Goal: Download file/media

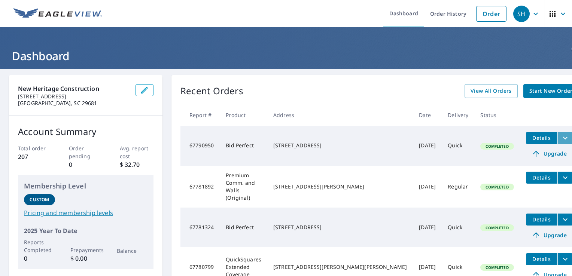
click at [561, 137] on icon "filesDropdownBtn-67790950" at bounding box center [565, 138] width 9 height 9
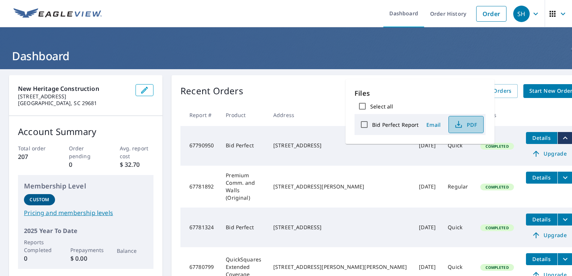
click at [465, 127] on span "PDF" at bounding box center [465, 124] width 24 height 9
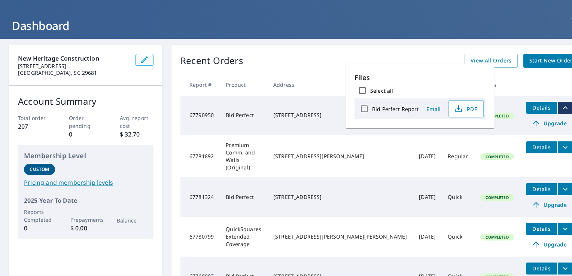
scroll to position [75, 0]
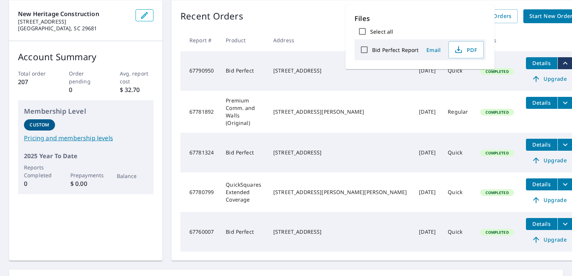
click at [324, 21] on div "Recent Orders View All Orders Start New Order" at bounding box center [379, 16] width 398 height 14
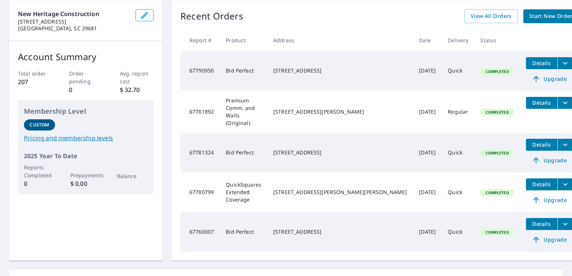
click at [563, 104] on icon "filesDropdownBtn-67781892" at bounding box center [565, 102] width 4 height 3
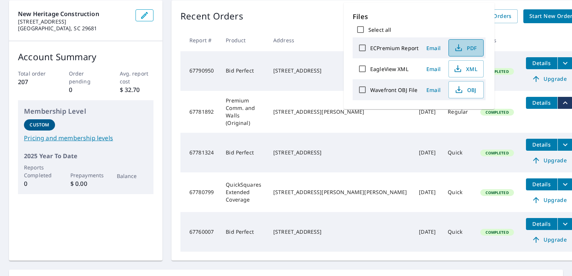
click at [465, 47] on span "PDF" at bounding box center [465, 47] width 24 height 9
click at [314, 8] on div "Recent Orders View All Orders Start New Order Report # Product Address Date Del…" at bounding box center [380, 130] width 416 height 261
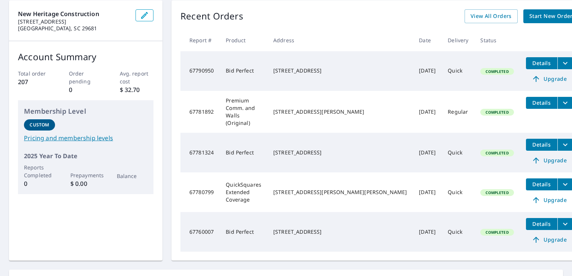
click at [561, 104] on icon "filesDropdownBtn-67781892" at bounding box center [565, 102] width 9 height 9
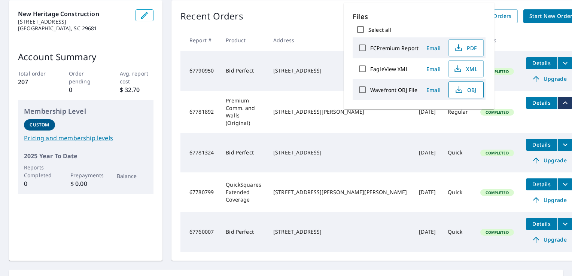
click at [458, 91] on icon "button" at bounding box center [459, 89] width 9 height 9
click at [287, 9] on div "Recent Orders View All Orders Start New Order Report # Product Address Date Del…" at bounding box center [380, 130] width 416 height 261
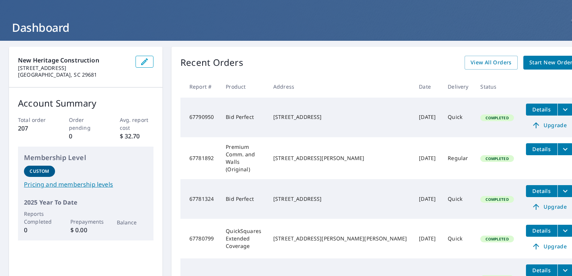
scroll to position [0, 0]
